Goal: Task Accomplishment & Management: Manage account settings

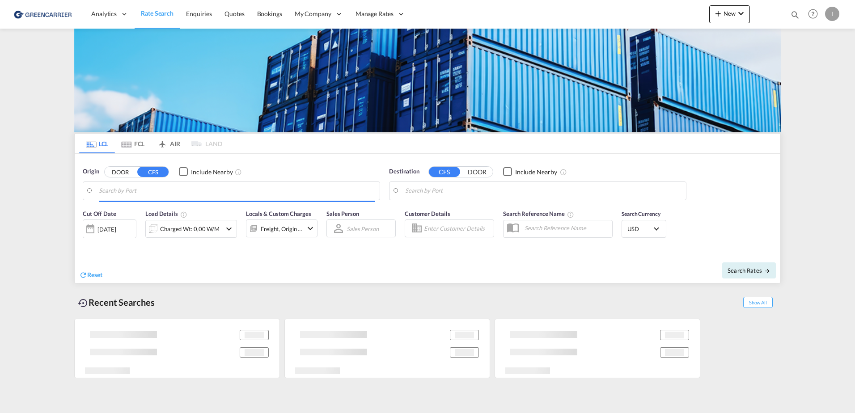
type input "Hamburg, DEHAM"
type input "Callao, PECLL"
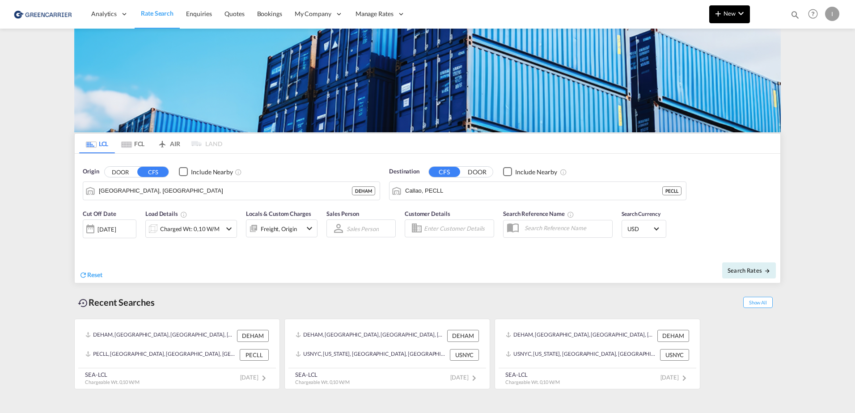
click at [743, 14] on md-icon "icon-chevron-down" at bounding box center [740, 13] width 11 height 11
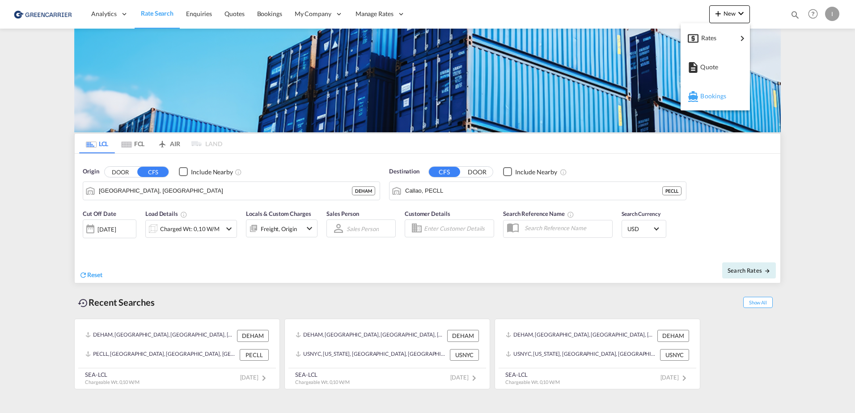
click at [710, 95] on span "Bookings" at bounding box center [705, 96] width 10 height 18
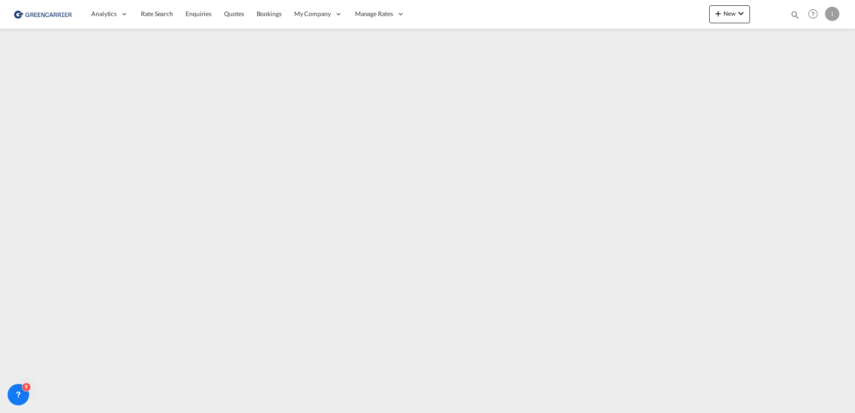
click at [829, 13] on div "I" at bounding box center [832, 14] width 14 height 14
click at [807, 67] on button "Logout" at bounding box center [822, 68] width 58 height 18
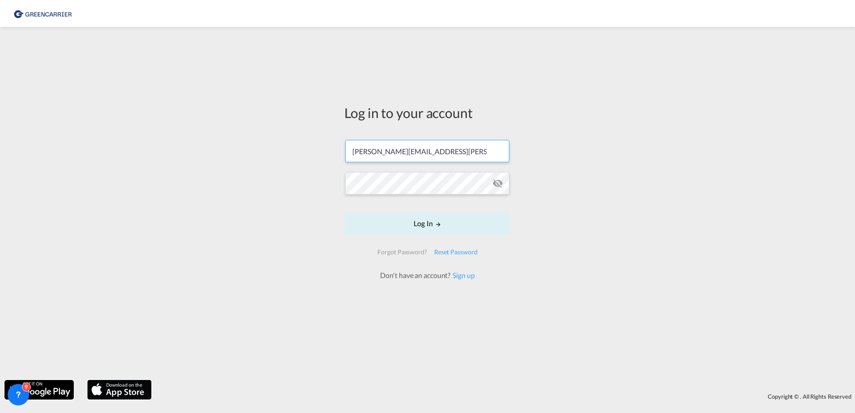
click at [408, 147] on input "isabel.huebner@greencarrier.com" at bounding box center [427, 151] width 164 height 22
type input "isabel_huhu@yahoo.de"
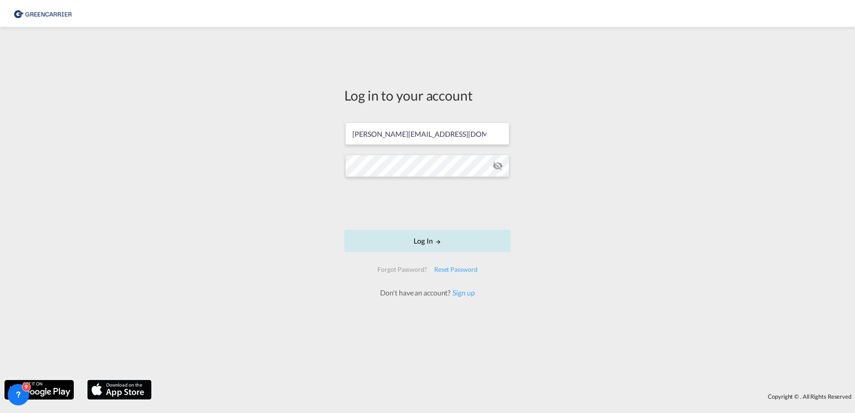
click at [461, 245] on button "Log In" at bounding box center [427, 241] width 166 height 22
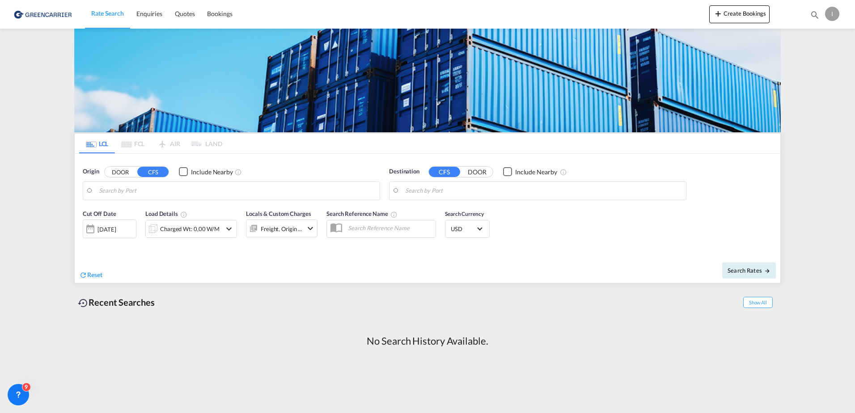
click at [706, 12] on div "Rate Search Enquiries Quotes Bookings Create Bookings Bookings Quotes Enquiries…" at bounding box center [427, 14] width 828 height 28
click at [719, 12] on md-icon "icon-plus 400-fg" at bounding box center [718, 13] width 11 height 11
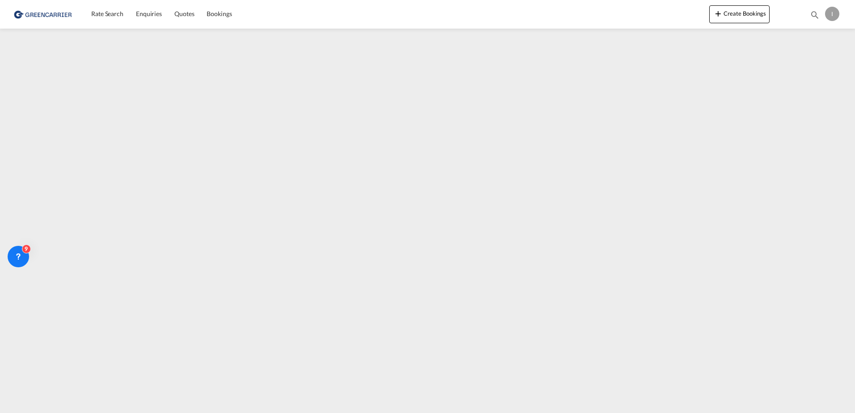
click at [829, 14] on div "I" at bounding box center [832, 14] width 14 height 14
click at [812, 68] on button "Logout" at bounding box center [822, 68] width 58 height 18
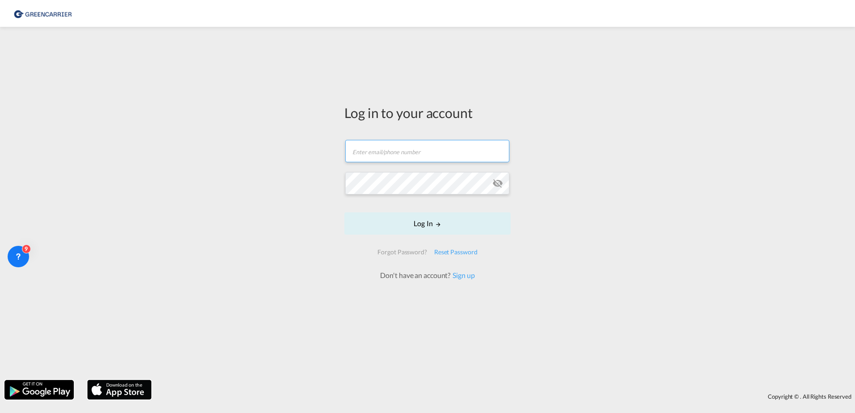
type input "isabel_huhu@yahoo.de"
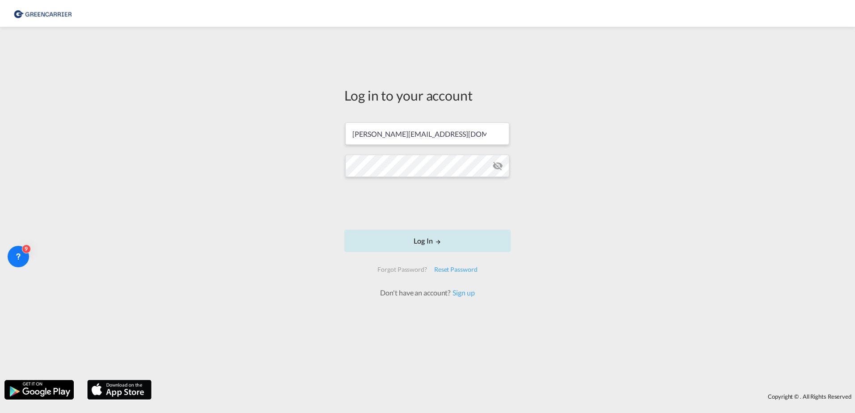
click at [458, 240] on button "Log In" at bounding box center [427, 241] width 166 height 22
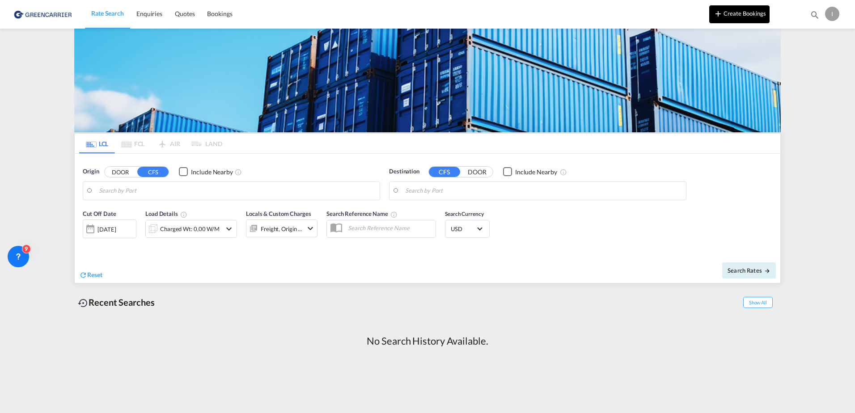
click at [750, 15] on button "Create Bookings" at bounding box center [739, 14] width 60 height 18
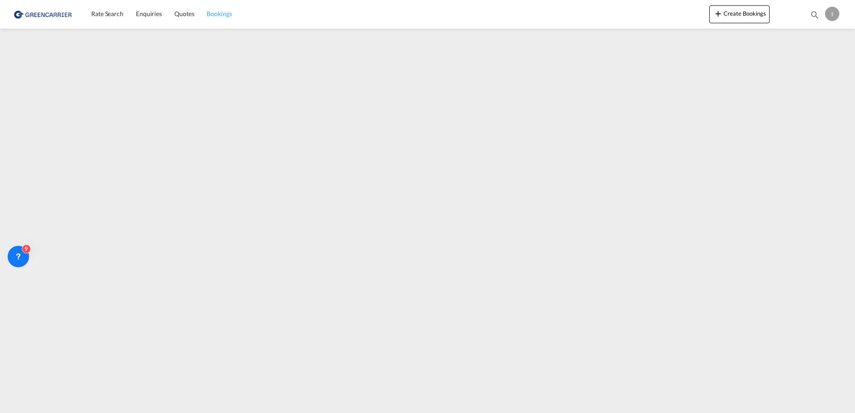
click at [223, 13] on span "Bookings" at bounding box center [219, 14] width 25 height 8
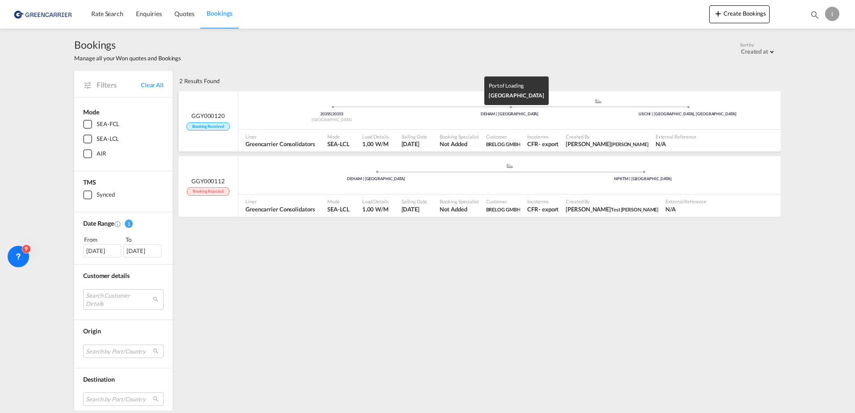
click at [469, 116] on div "DEHAM | Hamburg" at bounding box center [510, 114] width 178 height 6
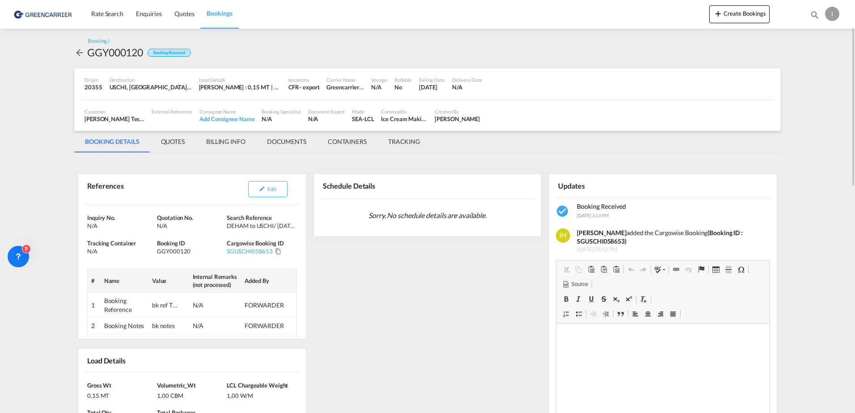
click at [833, 14] on div "I" at bounding box center [832, 14] width 14 height 14
click at [812, 65] on button "Logout" at bounding box center [822, 68] width 58 height 18
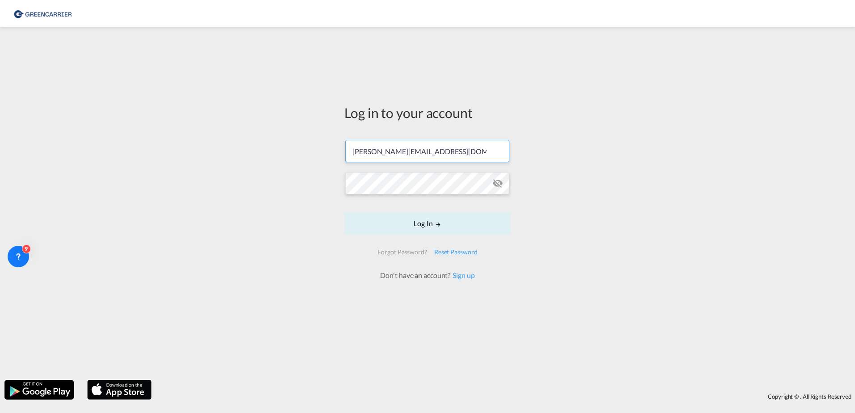
click at [406, 155] on input "isabel_huhu@yahoo.de" at bounding box center [427, 151] width 164 height 22
type input "isabel.huebner@greencarrier.com"
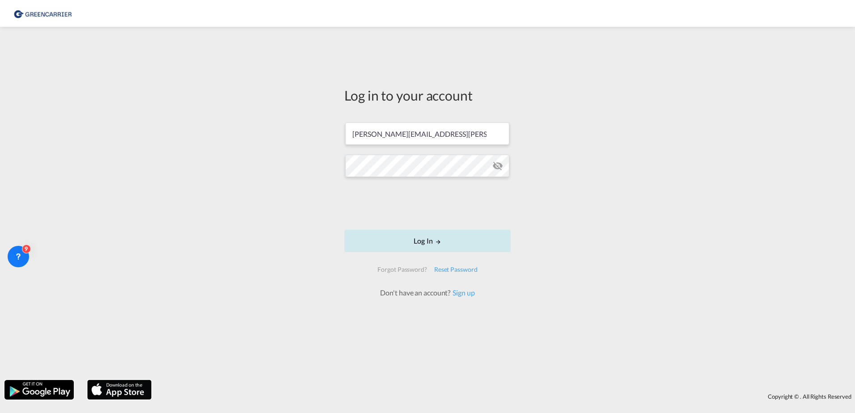
click at [436, 250] on button "Log In" at bounding box center [427, 241] width 166 height 22
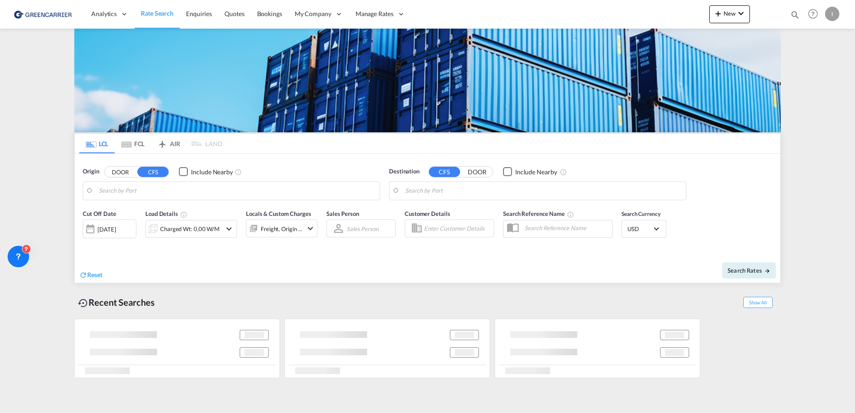
type input "Hamburg, DEHAM"
type input "Callao, PECLL"
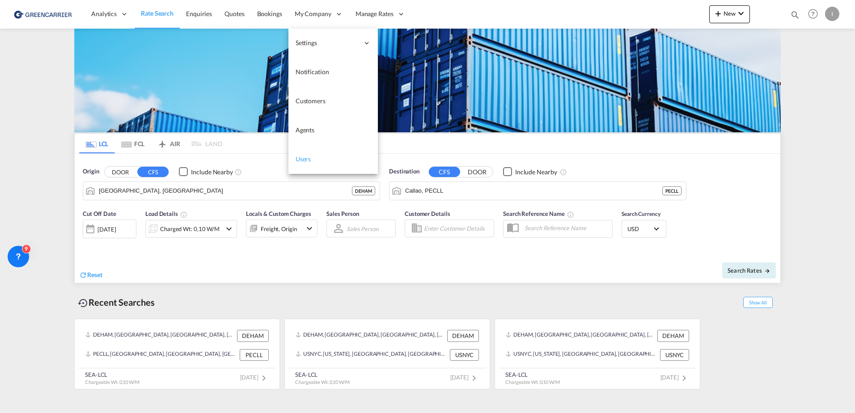
click at [303, 158] on span "Users" at bounding box center [303, 159] width 16 height 8
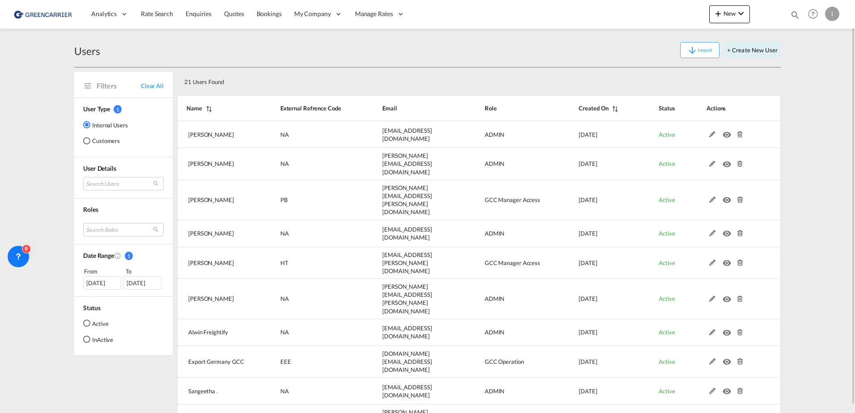
click at [104, 138] on md-radio-button "Customers" at bounding box center [105, 140] width 45 height 9
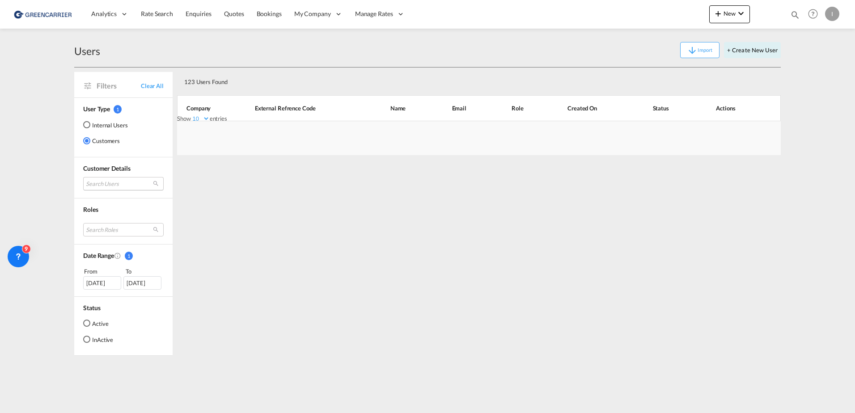
click at [111, 182] on md-select "Search Users" at bounding box center [123, 183] width 80 height 13
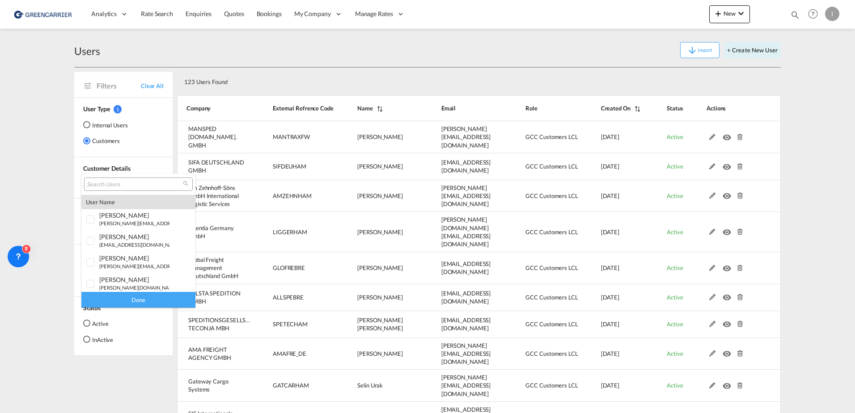
click at [111, 185] on input "search" at bounding box center [135, 185] width 96 height 8
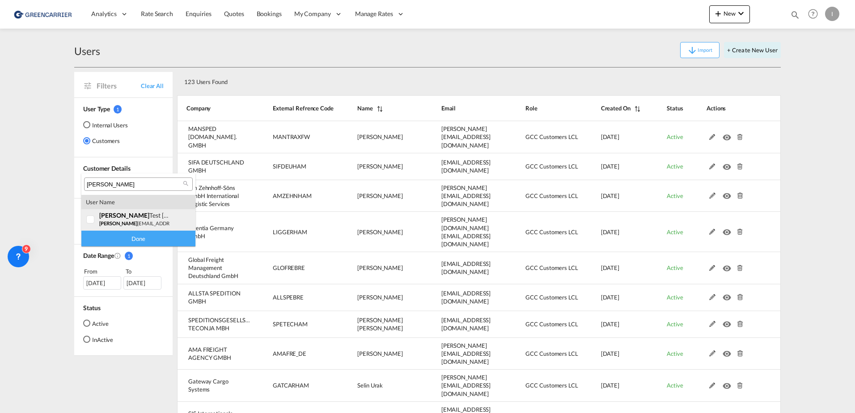
type input "isabel"
click at [95, 215] on div at bounding box center [90, 219] width 9 height 9
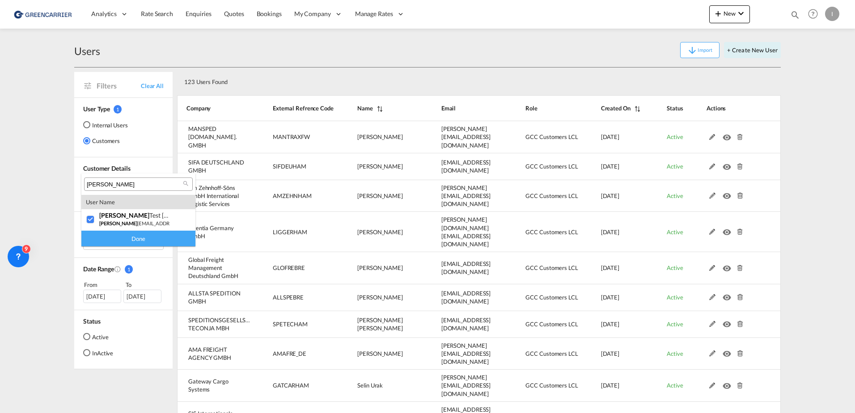
click at [128, 237] on div "Done" at bounding box center [138, 239] width 114 height 16
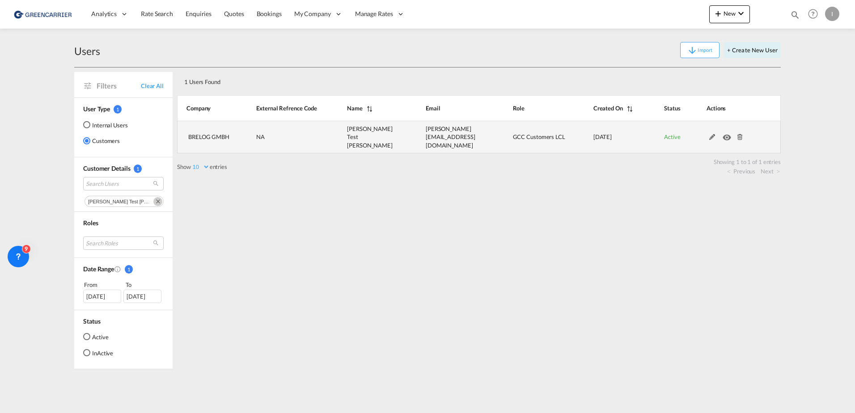
click at [739, 134] on md-icon at bounding box center [740, 137] width 12 height 6
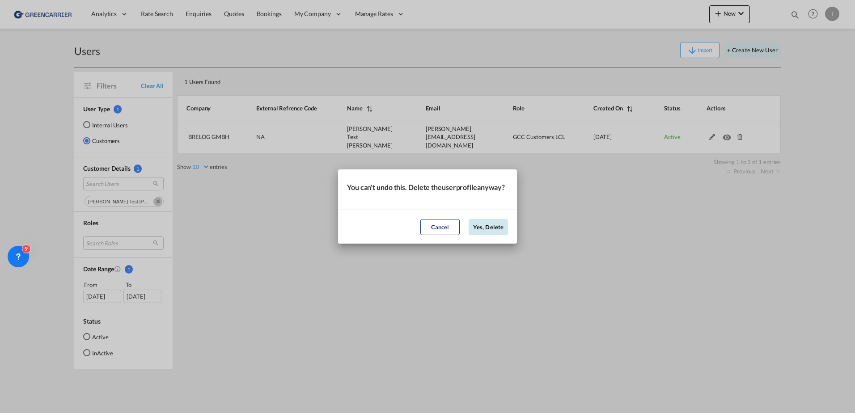
click at [483, 235] on button "Yes, Delete" at bounding box center [487, 227] width 39 height 16
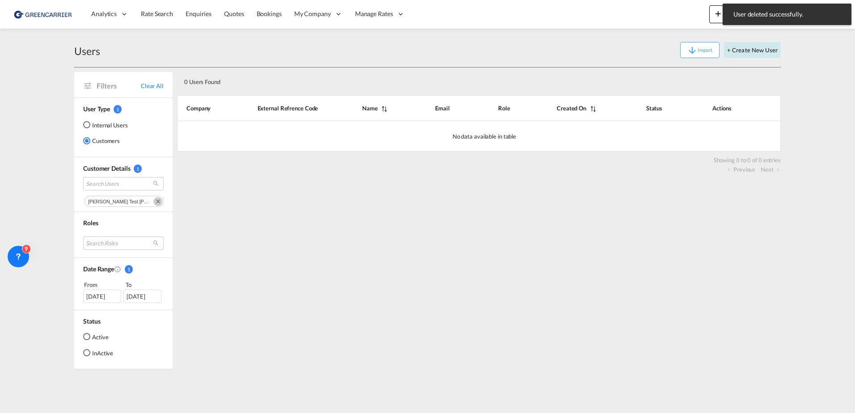
click at [748, 48] on button "+ Create New User" at bounding box center [752, 50] width 57 height 16
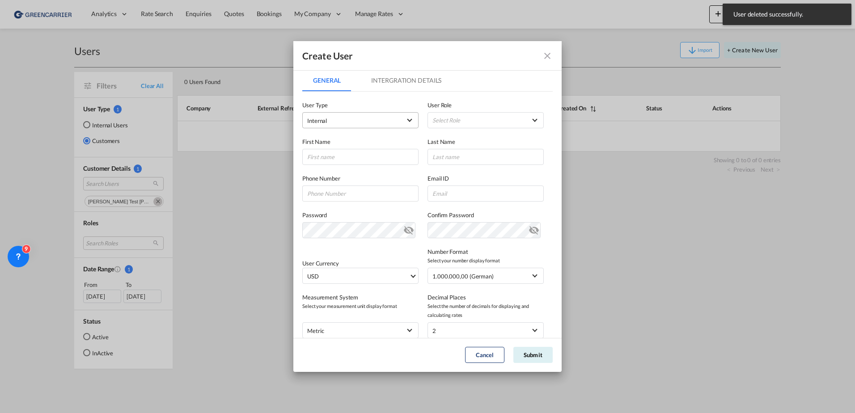
click at [344, 122] on span "Internal" at bounding box center [354, 120] width 94 height 9
click at [363, 147] on md-option "Customer" at bounding box center [360, 141] width 118 height 21
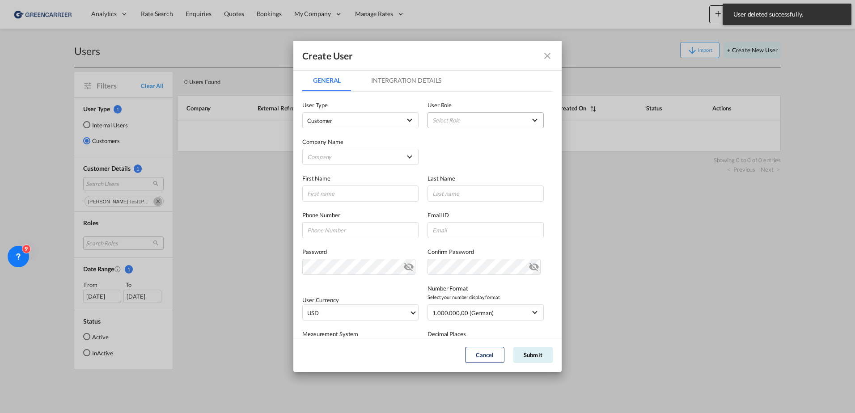
click at [486, 115] on md-select "Select Role ADMIN GLOBAL Essentials Admin GLOBAL Essentials Manager GLOBAL Esse…" at bounding box center [485, 120] width 116 height 16
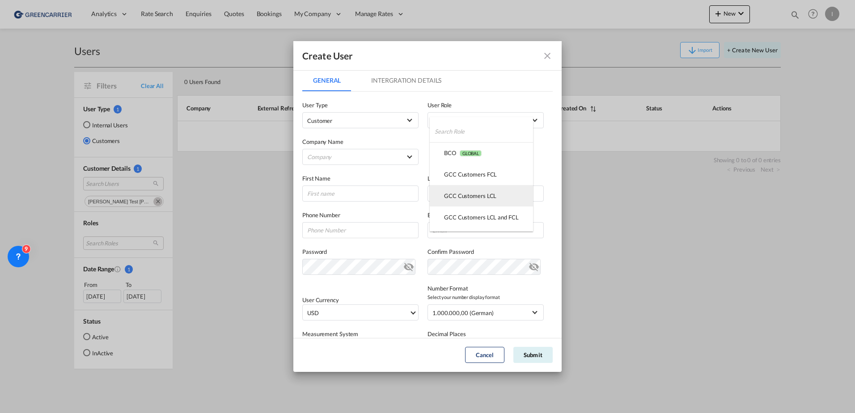
click at [469, 198] on div "GCC Customers LCL USER_DEFINED" at bounding box center [470, 196] width 52 height 8
click at [340, 160] on md-select "Company Alfons Koester & Co. GmbH Am Zehnhoff-Söns GmbH International Logistic …" at bounding box center [360, 157] width 116 height 16
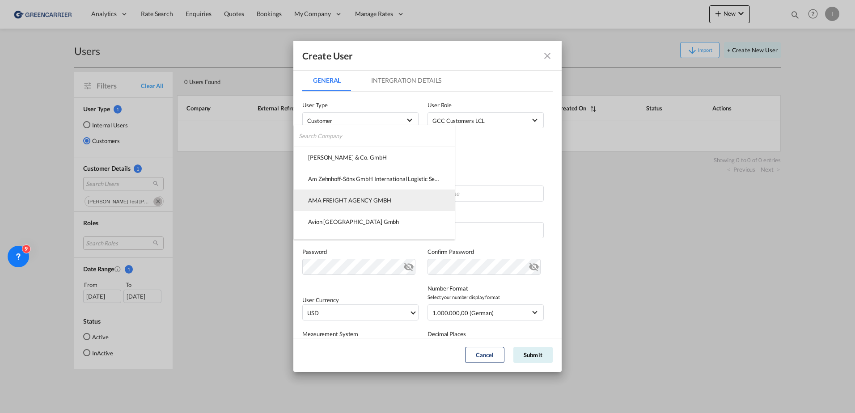
click at [365, 205] on md-option "AMA FREIGHT AGENCY GMBH" at bounding box center [374, 200] width 161 height 21
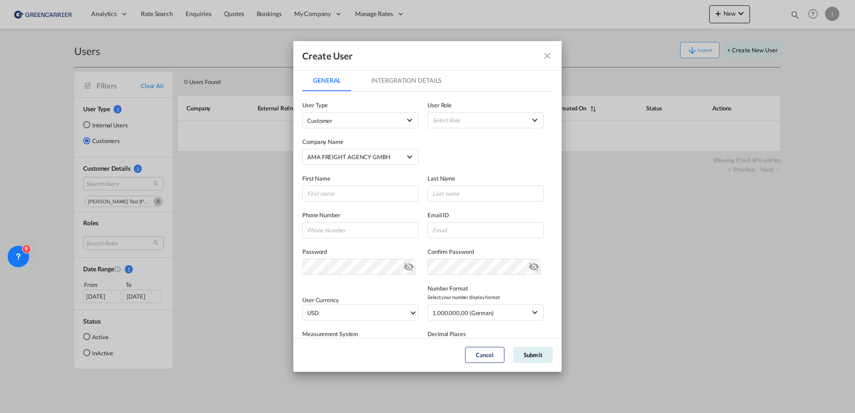
click at [339, 185] on div "First Name" at bounding box center [364, 188] width 125 height 28
click at [342, 194] on input "GeneralIntergration Details ..." at bounding box center [360, 194] width 116 height 16
type input "Isabel"
type input "h"
type input "Huebner TEST"
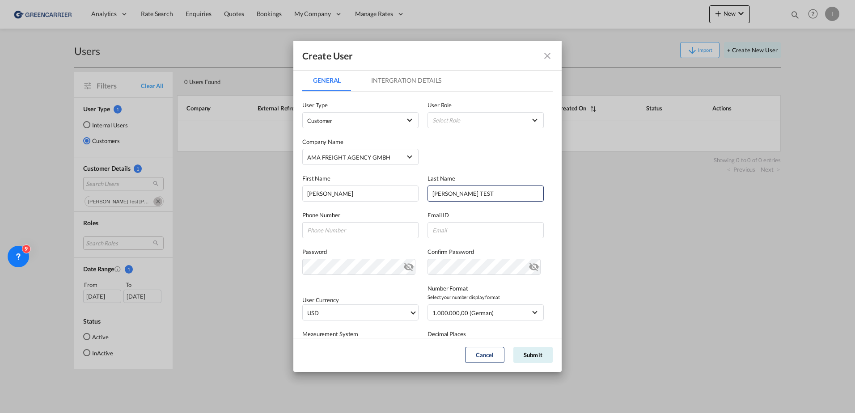
click at [348, 214] on label "Phone Number" at bounding box center [360, 215] width 116 height 9
click at [440, 228] on input "GeneralIntergration Details ..." at bounding box center [485, 230] width 116 height 16
type input "isabel_huhu@yahoo.de"
type input "015901988655"
drag, startPoint x: 373, startPoint y: 227, endPoint x: 75, endPoint y: 227, distance: 298.1
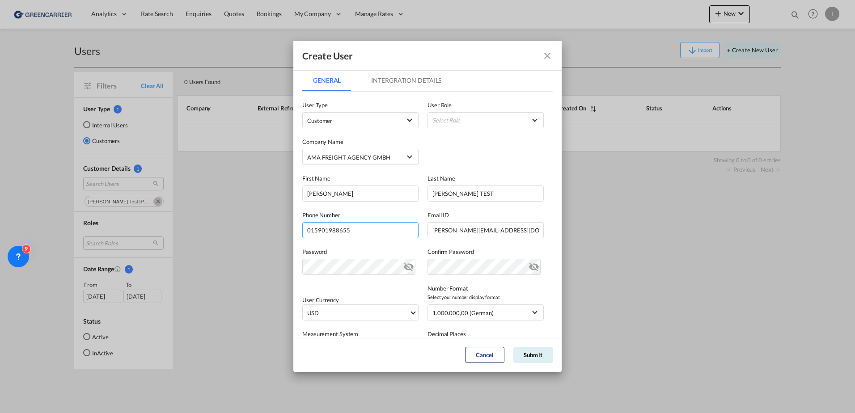
click at [63, 229] on div "Create User General Intergration Details General Intergration Details User Type…" at bounding box center [427, 206] width 855 height 413
click at [488, 163] on div "Company Name AMA FREIGHT AGENCY GMBH" at bounding box center [427, 146] width 250 height 37
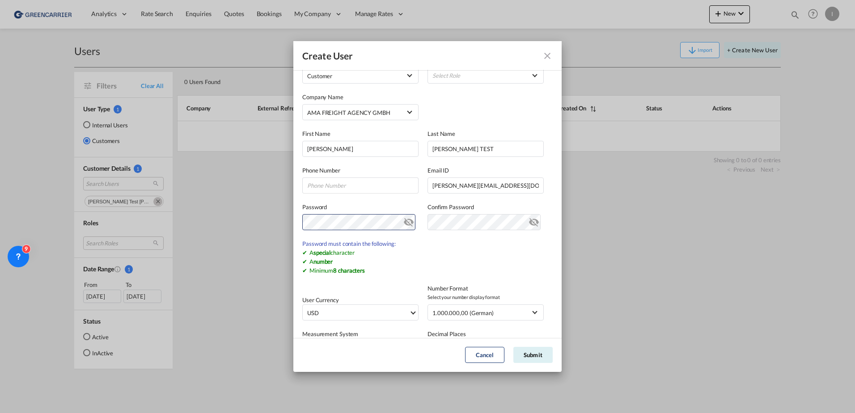
click at [406, 219] on md-icon "icon-eye-off" at bounding box center [408, 220] width 11 height 11
click at [235, 221] on div "Create User General Intergration Details General Intergration Details User Type…" at bounding box center [427, 206] width 855 height 413
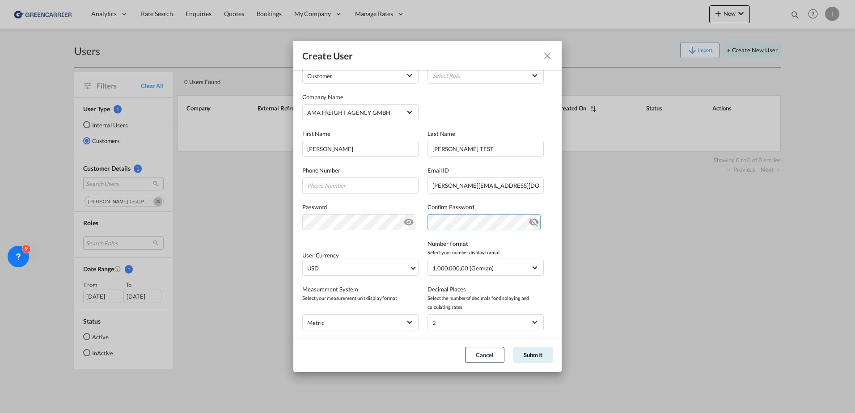
scroll to position [98, 0]
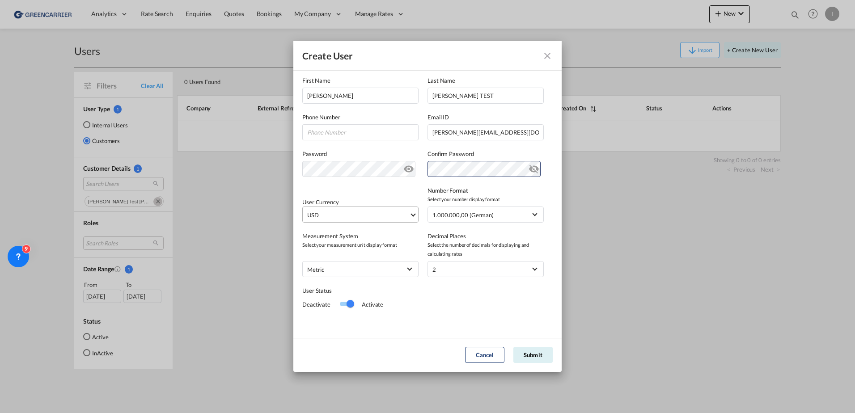
click at [358, 212] on span "USD" at bounding box center [358, 215] width 102 height 9
click at [359, 206] on div at bounding box center [376, 210] width 143 height 13
click at [358, 211] on input "search" at bounding box center [373, 211] width 131 height 8
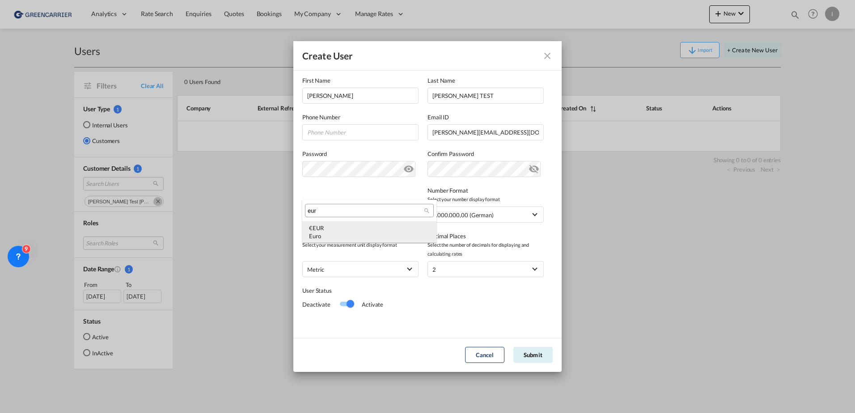
type input "eur"
click at [347, 228] on div "€ EUR Euro" at bounding box center [369, 232] width 121 height 16
click at [537, 356] on button "Submit" at bounding box center [532, 355] width 39 height 16
click at [536, 355] on button "Submit" at bounding box center [532, 355] width 39 height 16
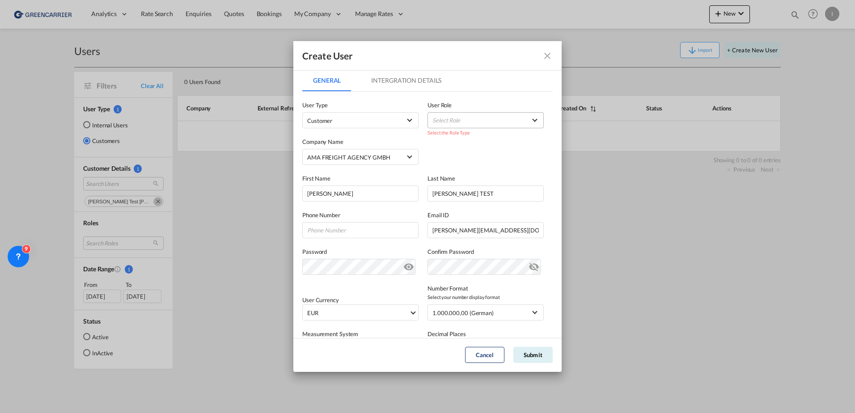
click at [465, 114] on md-select "Select Role" at bounding box center [485, 120] width 116 height 16
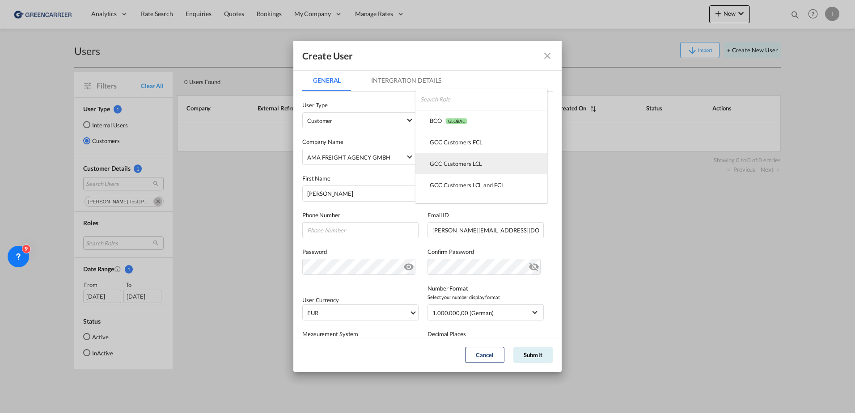
click at [485, 164] on md-option "GCC Customers LCL USER_DEFINED" at bounding box center [481, 163] width 132 height 21
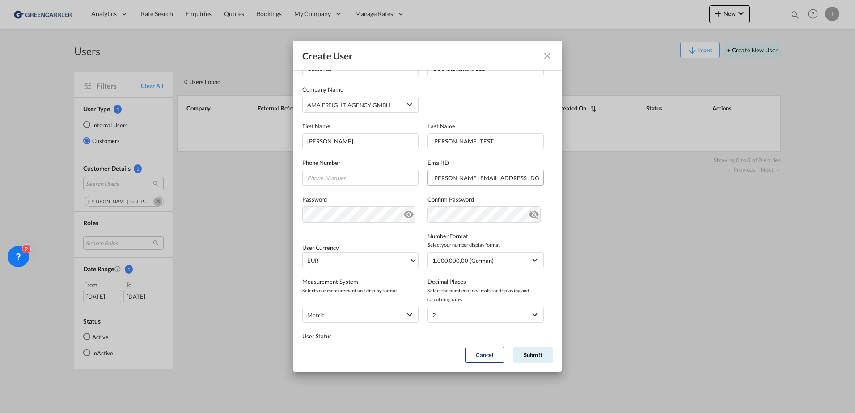
scroll to position [98, 0]
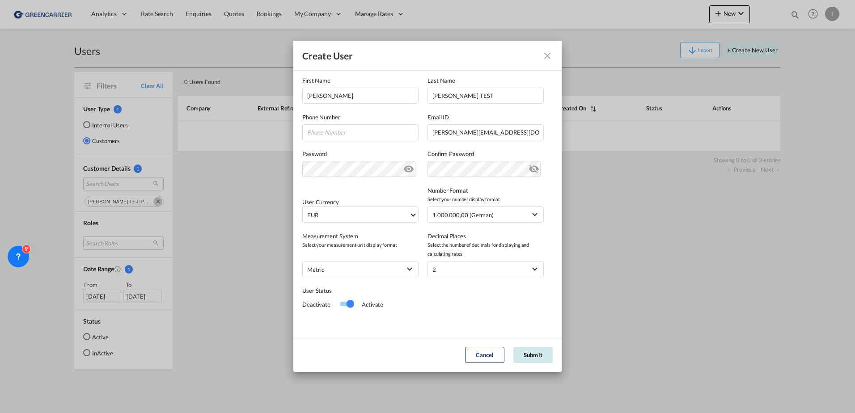
click at [534, 357] on button "Submit" at bounding box center [532, 355] width 39 height 16
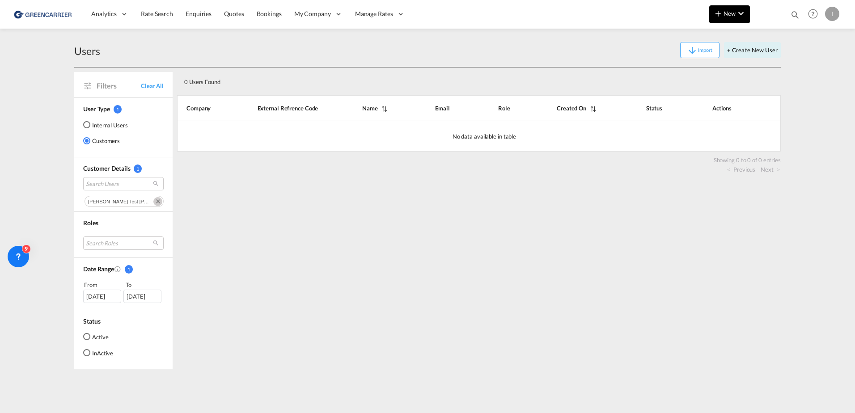
click at [735, 8] on md-icon "icon-chevron-down" at bounding box center [740, 13] width 11 height 11
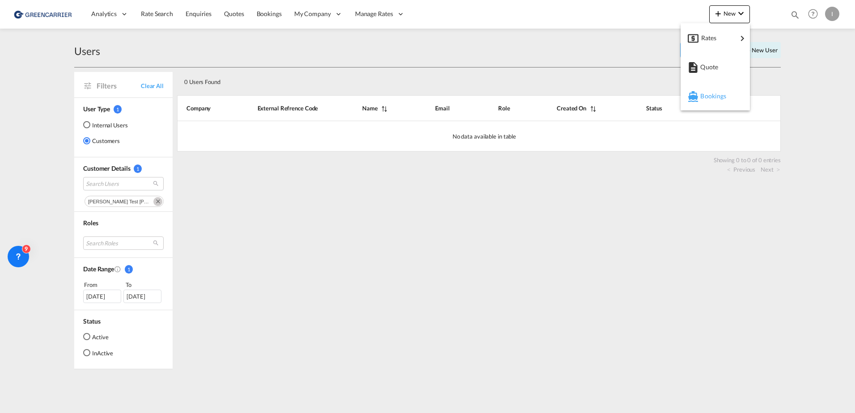
click at [721, 101] on div "Bookings" at bounding box center [716, 96] width 33 height 22
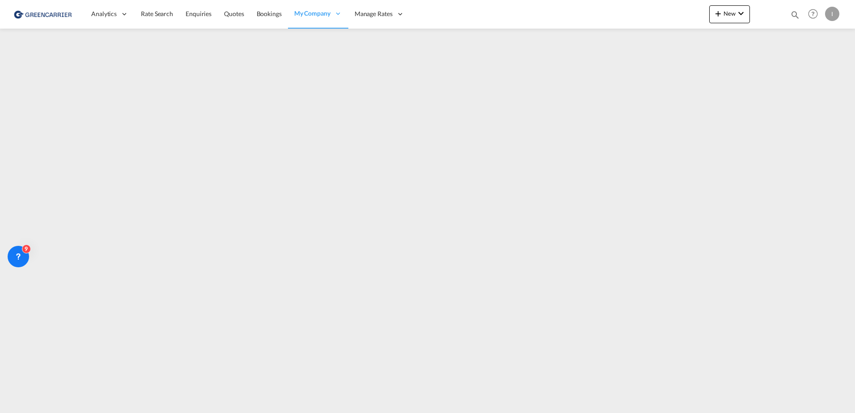
click at [826, 15] on div "I" at bounding box center [832, 14] width 14 height 14
click at [810, 69] on button "Logout" at bounding box center [822, 68] width 58 height 18
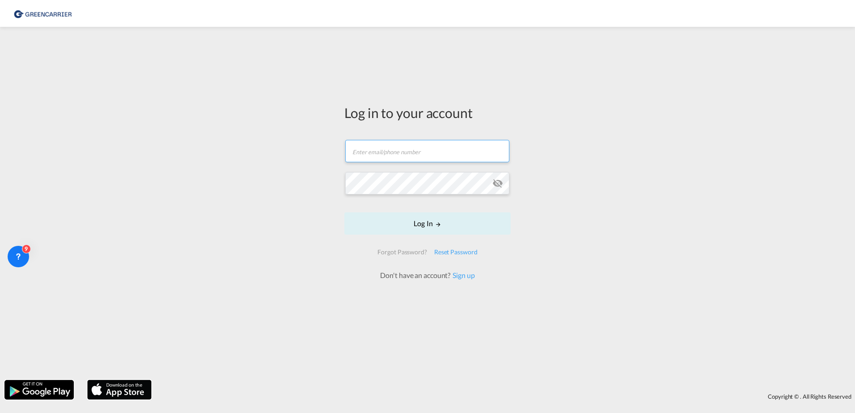
type input "isabel_huhu@yahoo.de"
click at [421, 227] on button "Log In" at bounding box center [427, 223] width 166 height 22
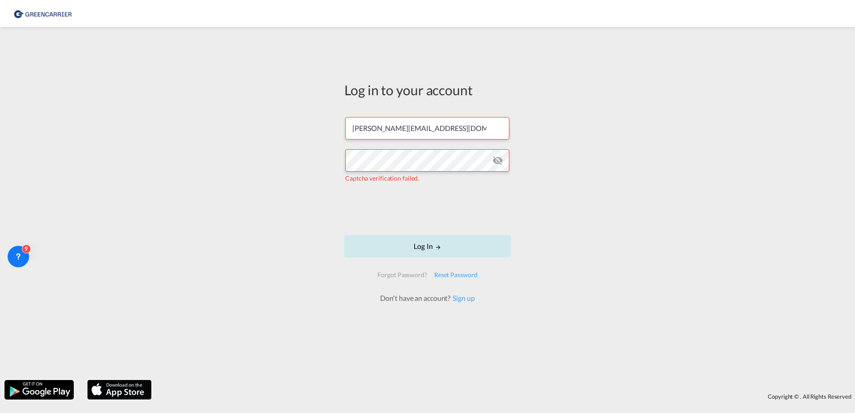
click at [440, 242] on button "Log In" at bounding box center [427, 246] width 166 height 22
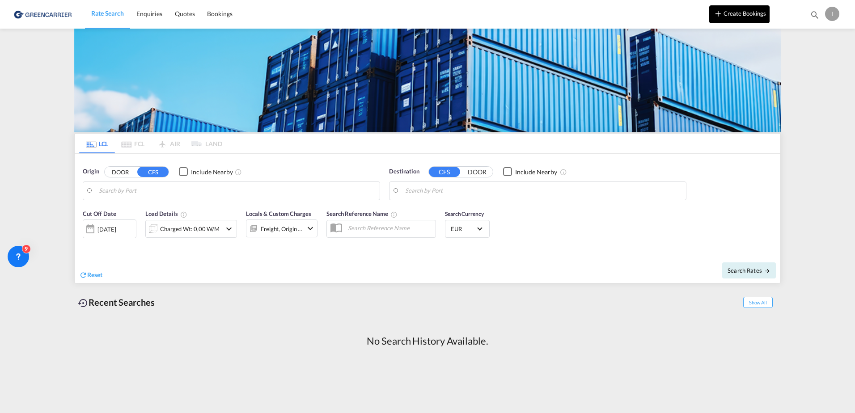
click at [768, 22] on button "Create Bookings" at bounding box center [739, 14] width 60 height 18
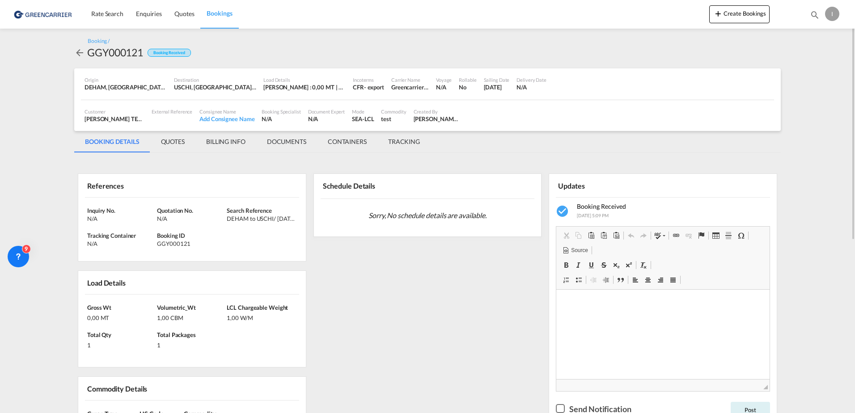
click at [833, 14] on div "I" at bounding box center [832, 14] width 14 height 14
click at [824, 76] on button "Logout" at bounding box center [822, 68] width 58 height 18
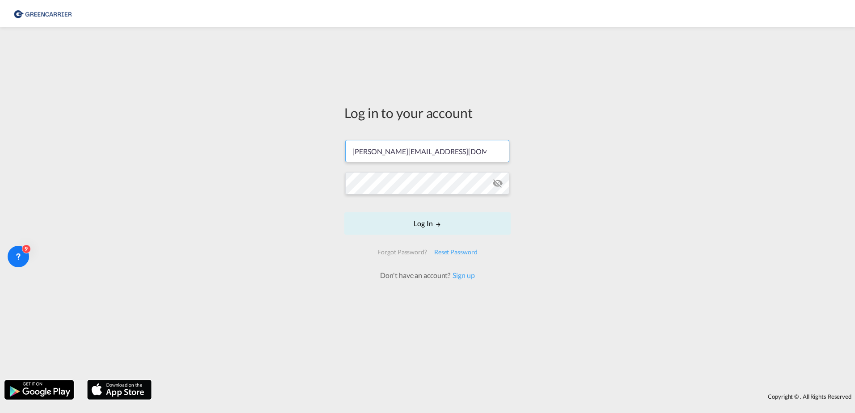
click at [434, 152] on input "isabel_huhu@yahoo.de" at bounding box center [427, 151] width 164 height 22
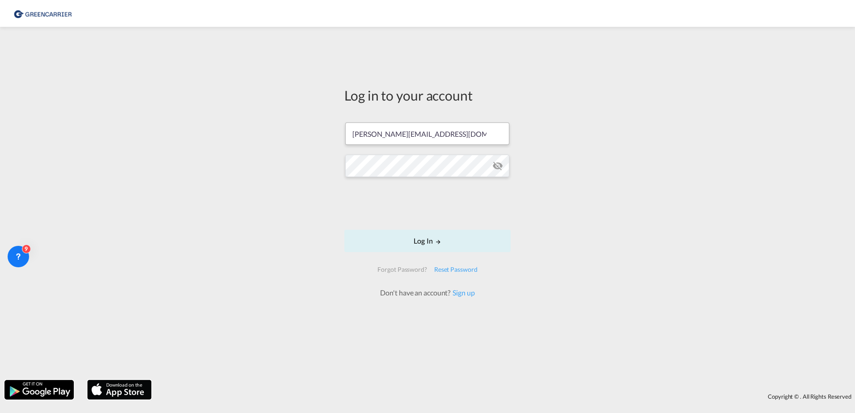
click at [439, 133] on input "isabel_huhu@yahoo.de" at bounding box center [427, 133] width 164 height 22
type input "isabel.huebner@greencarrier.com"
click at [435, 241] on md-icon "LOGIN" at bounding box center [438, 242] width 6 height 6
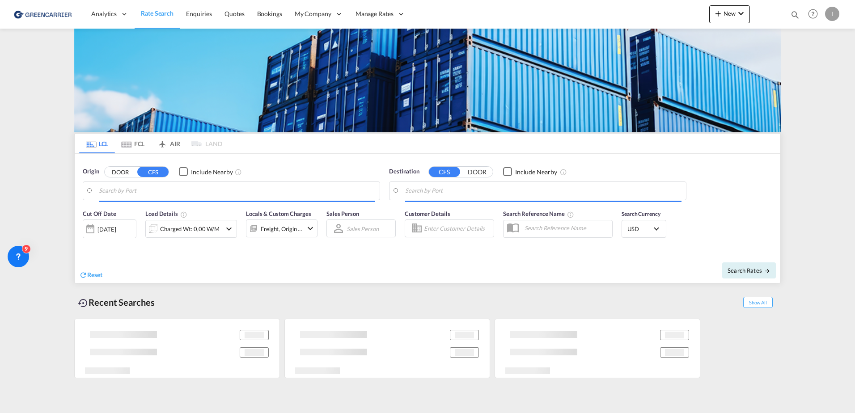
type input "Hamburg, DEHAM"
type input "Callao, PECLL"
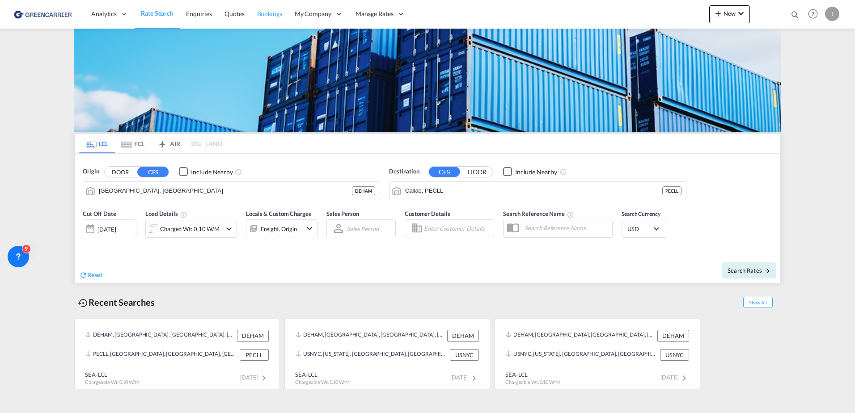
click at [268, 20] on link "Bookings" at bounding box center [270, 14] width 38 height 29
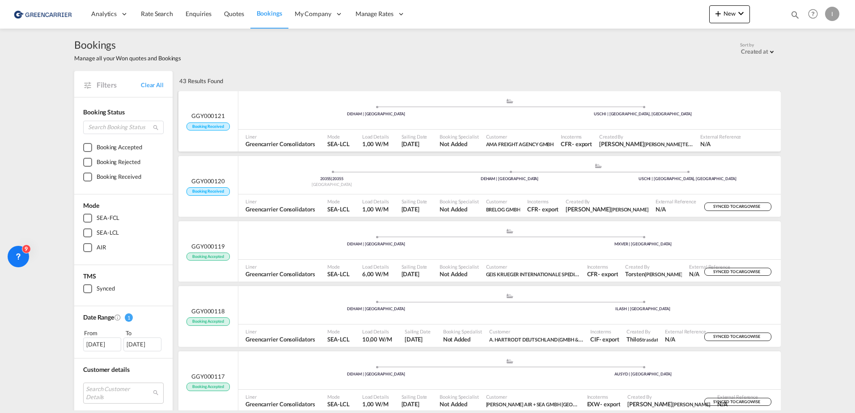
click at [281, 105] on div ".a{fill:#aaa8ad;} .a{fill:#aaa8ad;} DEHAM | Hamburg USCHI | Chicago, IL" at bounding box center [509, 111] width 542 height 27
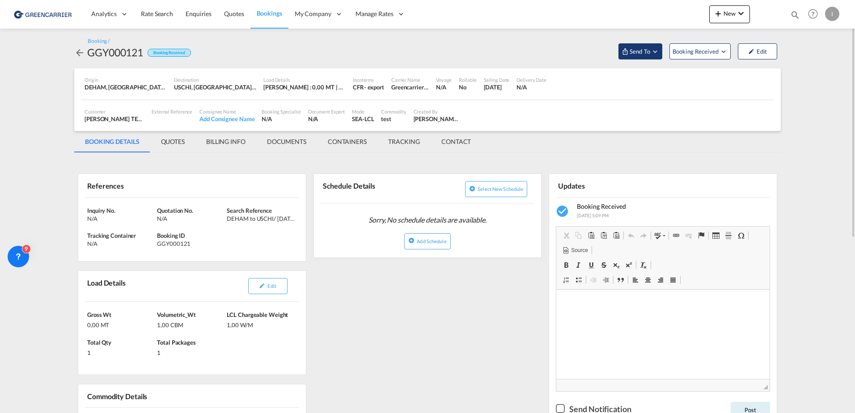
click at [635, 52] on span "Send To" at bounding box center [639, 51] width 22 height 9
click at [635, 81] on div "Yet to sync" at bounding box center [662, 85] width 55 height 19
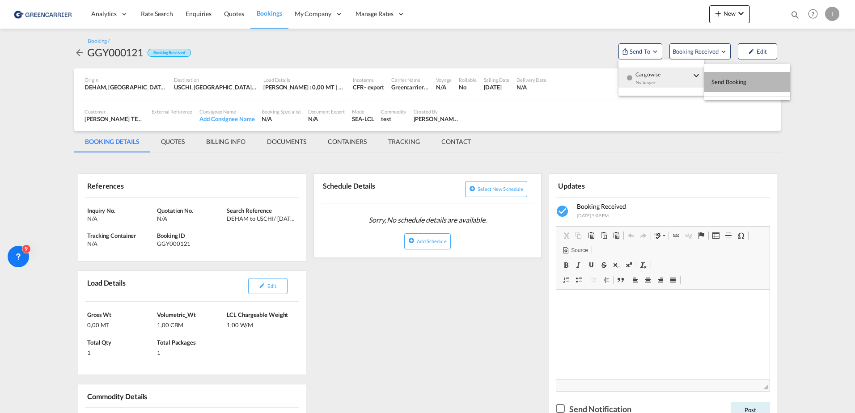
click at [750, 85] on button "Send Booking" at bounding box center [747, 82] width 86 height 20
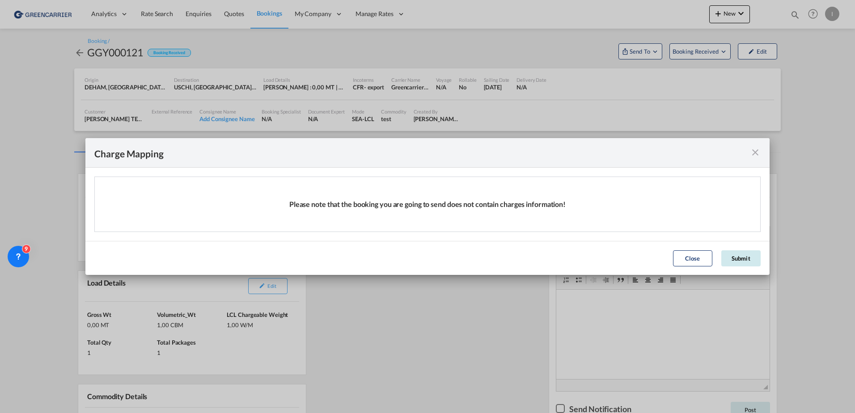
click at [737, 261] on button "Submit" at bounding box center [740, 258] width 39 height 16
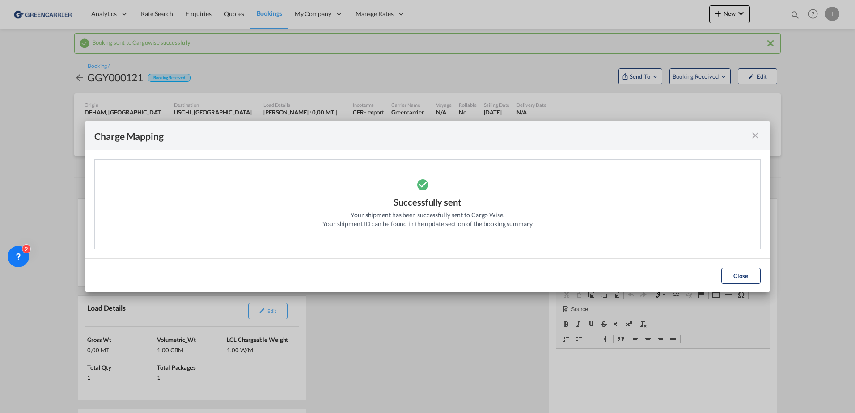
click at [737, 277] on button "Close" at bounding box center [740, 276] width 39 height 16
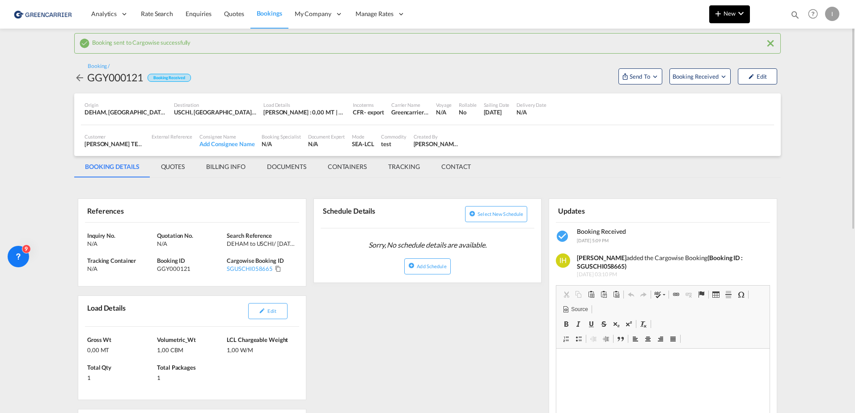
click at [738, 18] on md-icon "icon-chevron-down" at bounding box center [740, 13] width 11 height 11
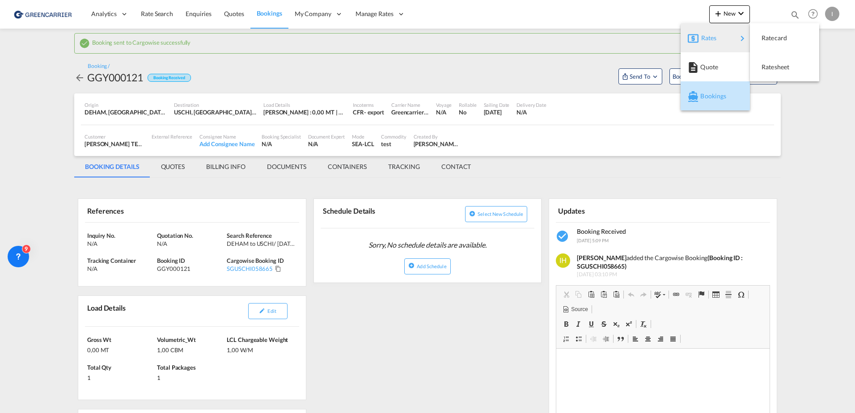
click at [722, 102] on div "Bookings" at bounding box center [716, 96] width 33 height 22
